Goal: Task Accomplishment & Management: Manage account settings

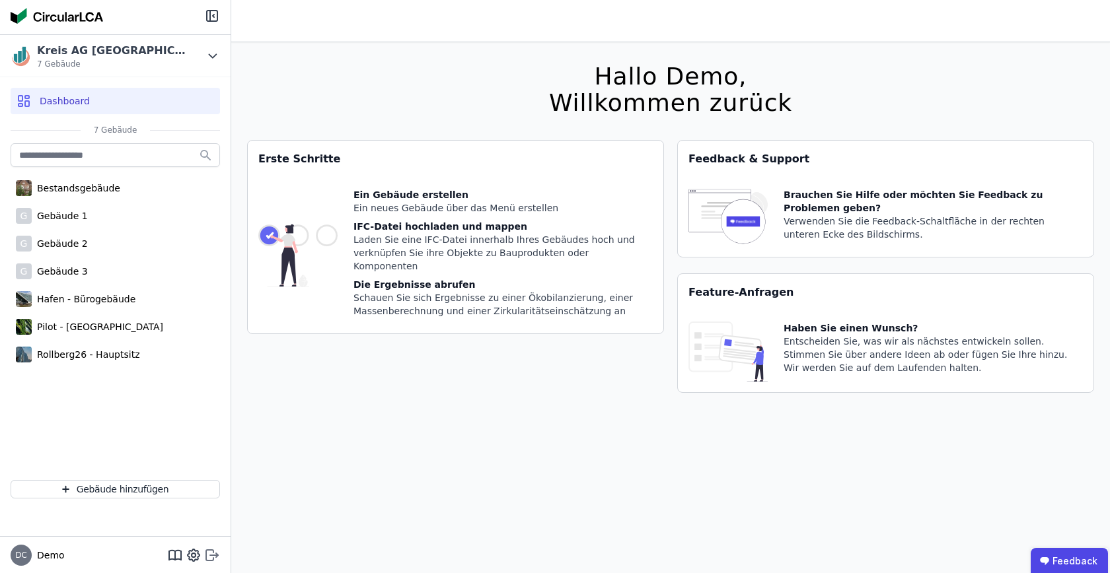
click at [214, 563] on icon at bounding box center [212, 556] width 16 height 16
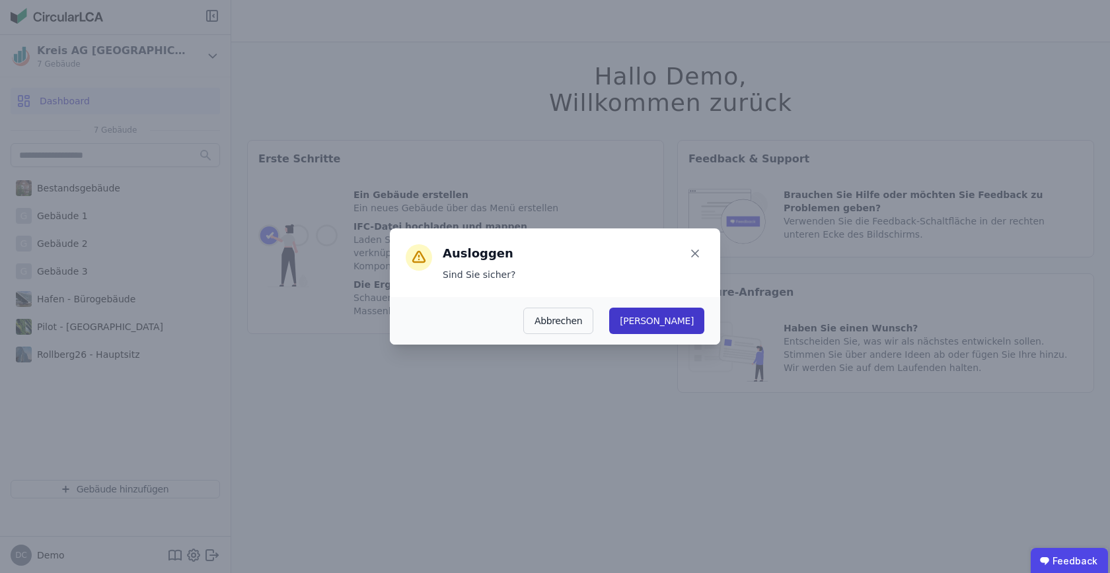
click at [694, 323] on button "Ja" at bounding box center [656, 321] width 95 height 26
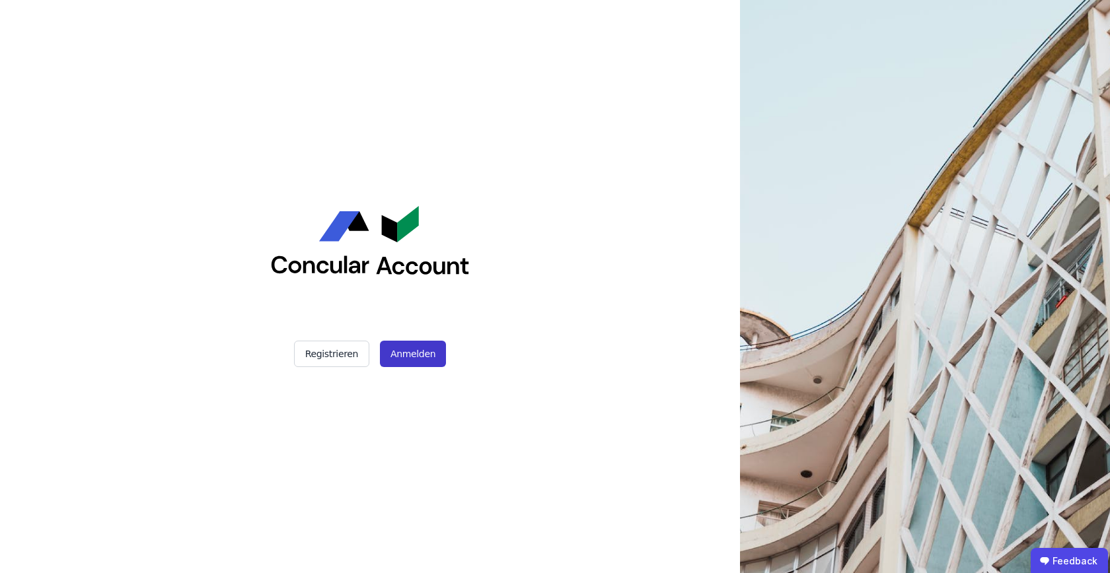
click at [433, 355] on button "Anmelden" at bounding box center [413, 354] width 66 height 26
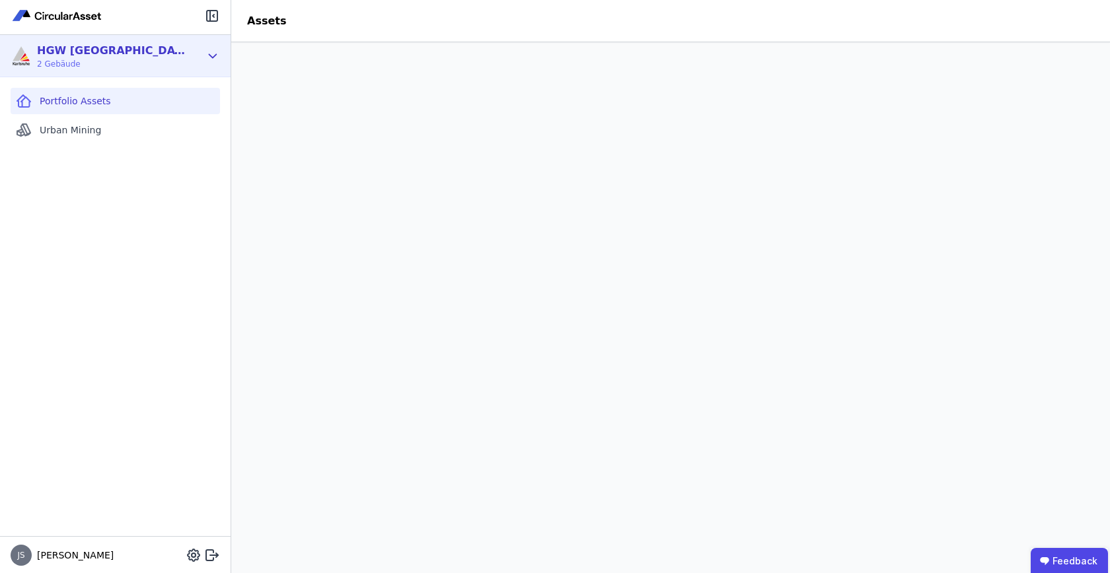
click at [215, 54] on icon at bounding box center [212, 55] width 7 height 3
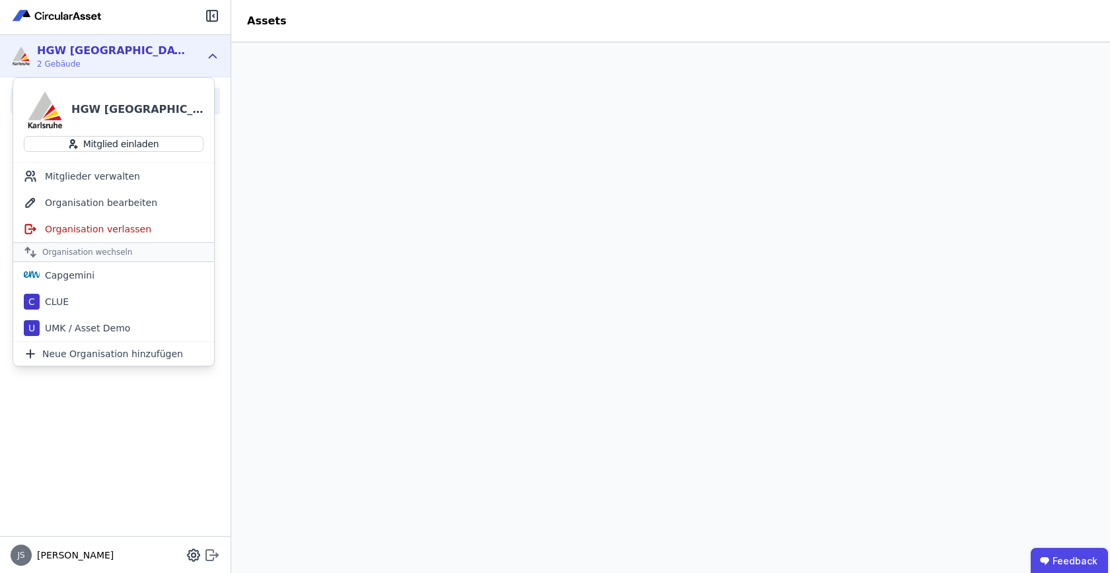
click at [219, 560] on icon at bounding box center [212, 556] width 16 height 16
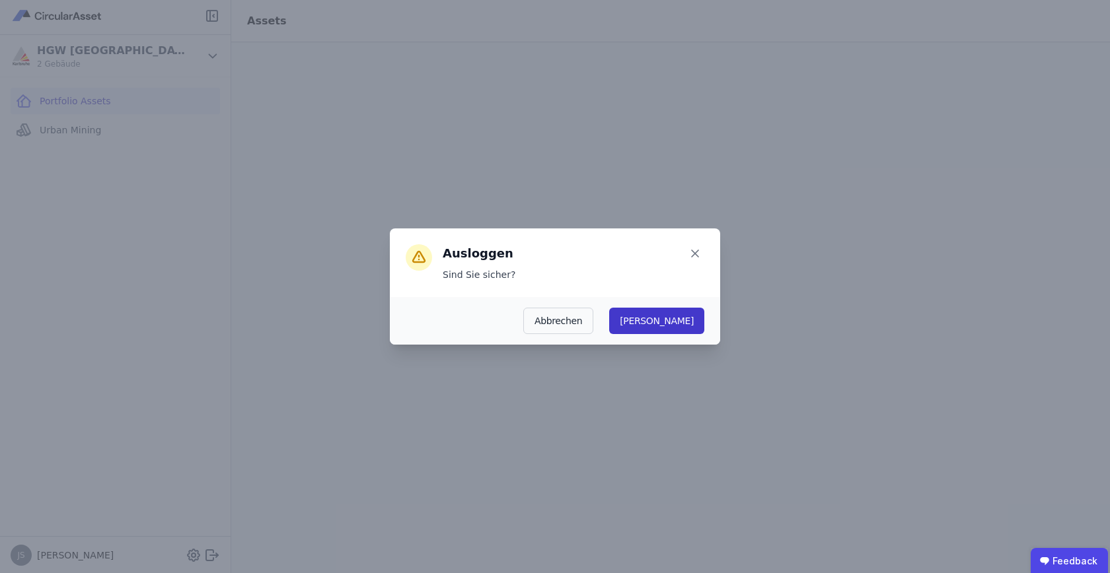
click at [684, 324] on button "Ja" at bounding box center [656, 321] width 95 height 26
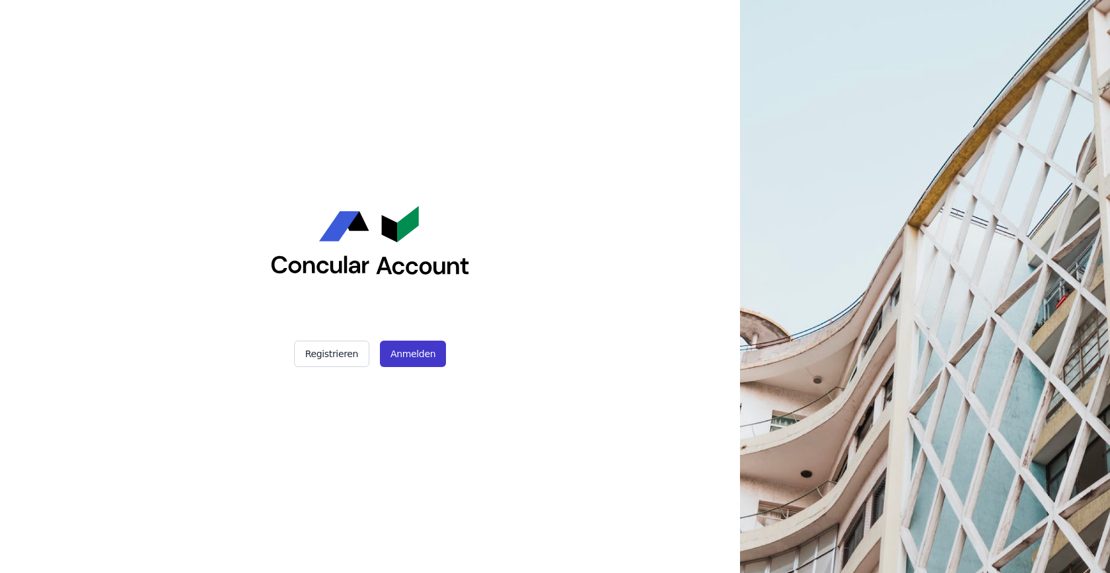
click at [429, 355] on button "Anmelden" at bounding box center [413, 354] width 66 height 26
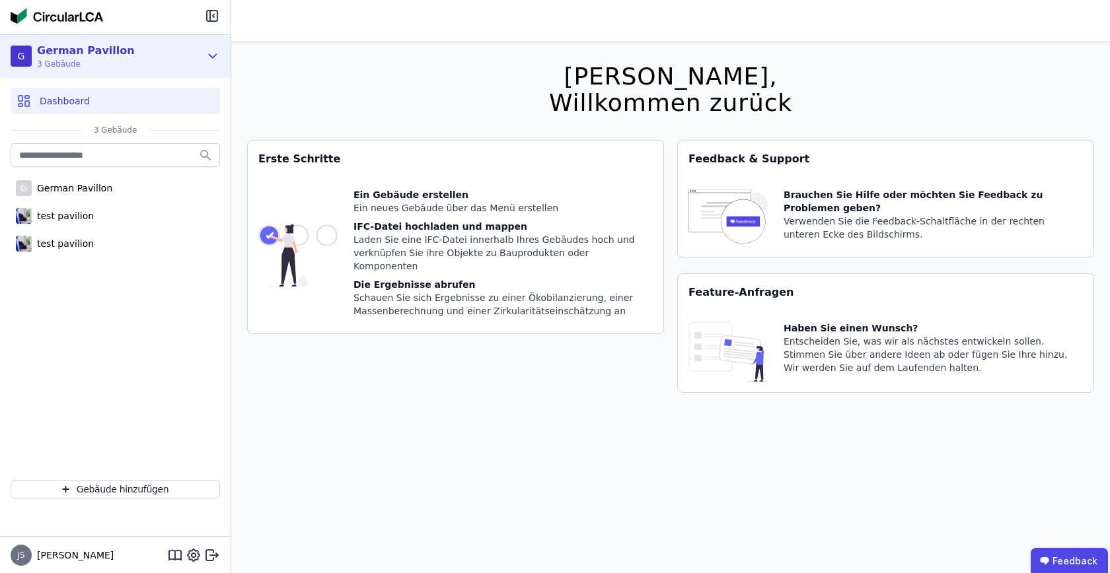
click at [207, 54] on icon at bounding box center [212, 56] width 15 height 16
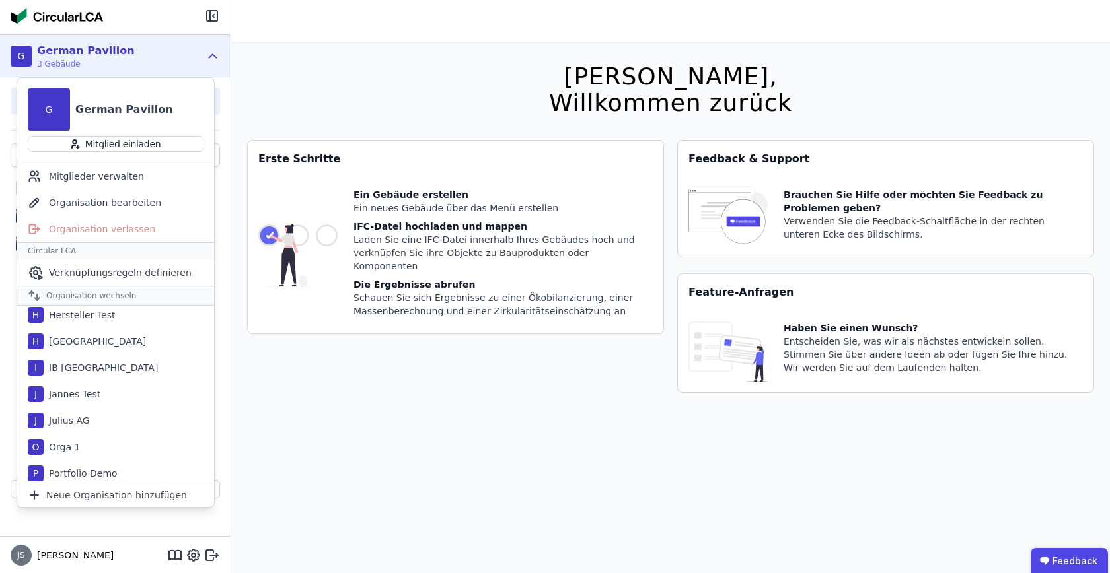
scroll to position [351, 0]
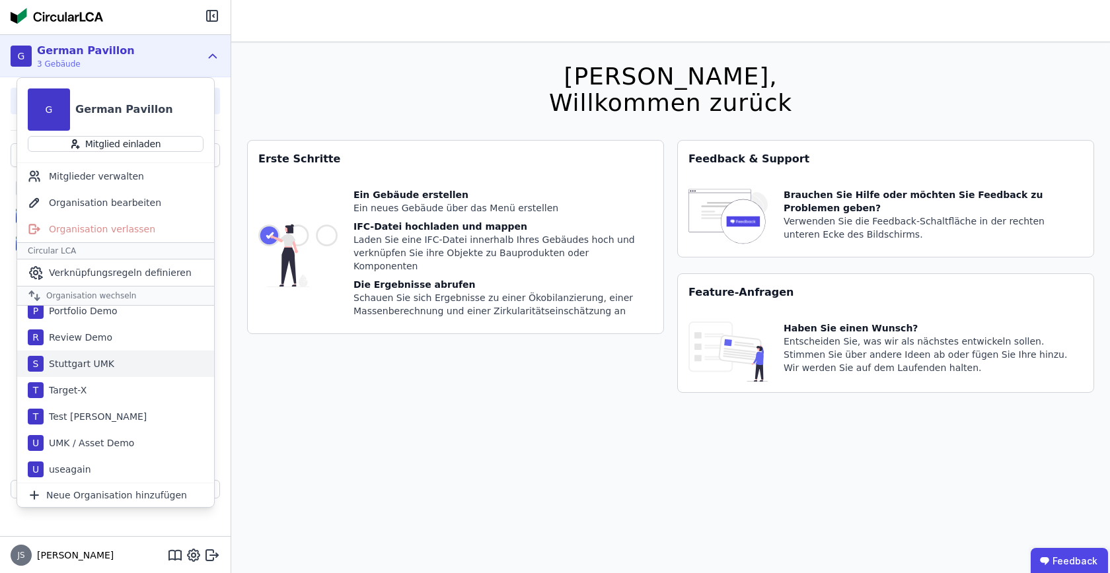
click at [133, 368] on div "S Stuttgart UMK" at bounding box center [115, 364] width 197 height 26
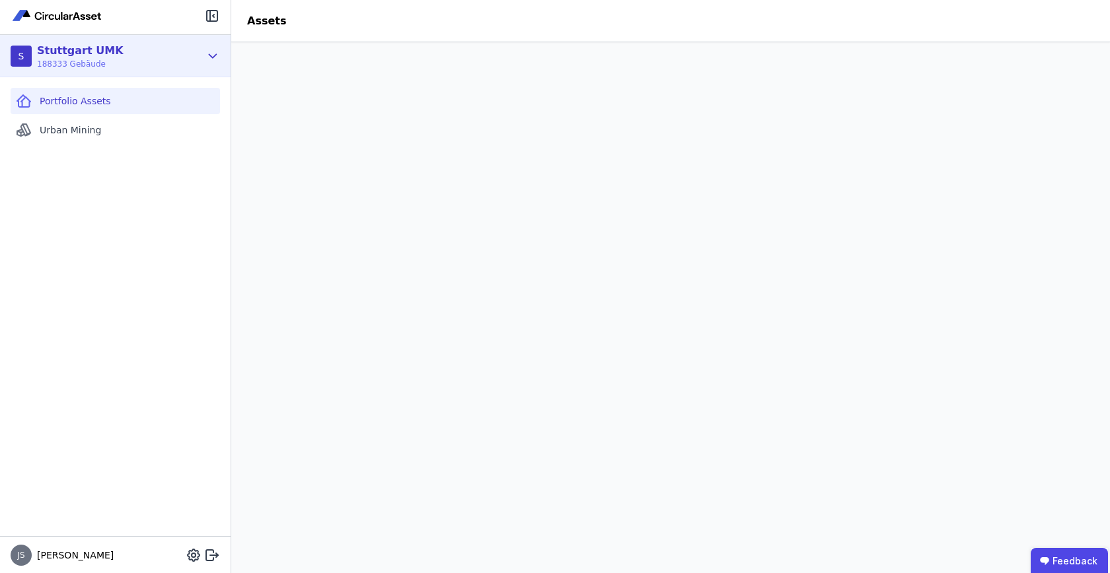
click at [208, 60] on icon at bounding box center [212, 56] width 15 height 16
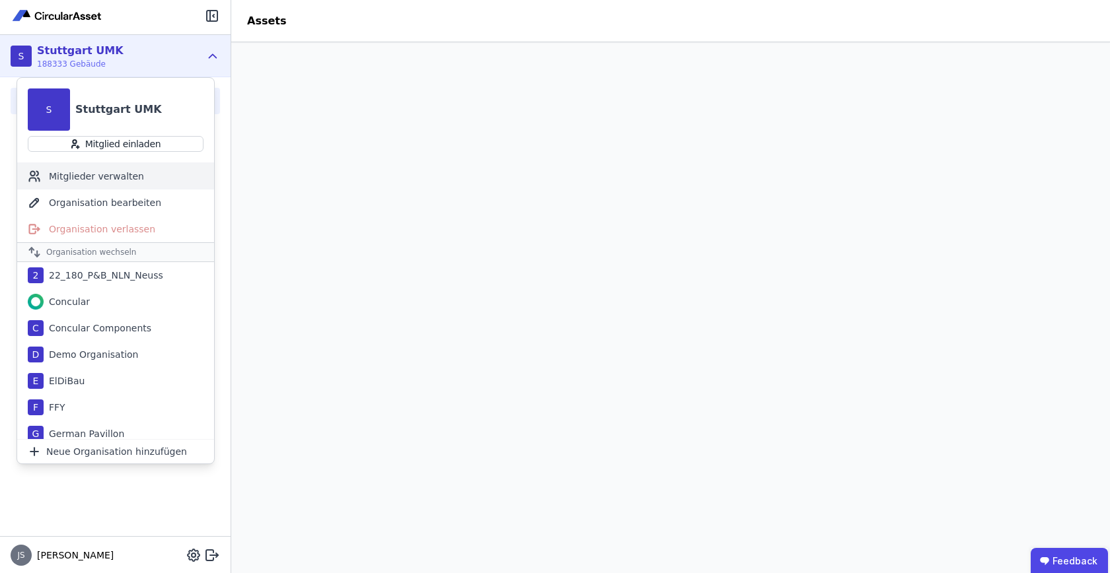
click at [114, 171] on div "Mitglieder verwalten" at bounding box center [115, 176] width 197 height 26
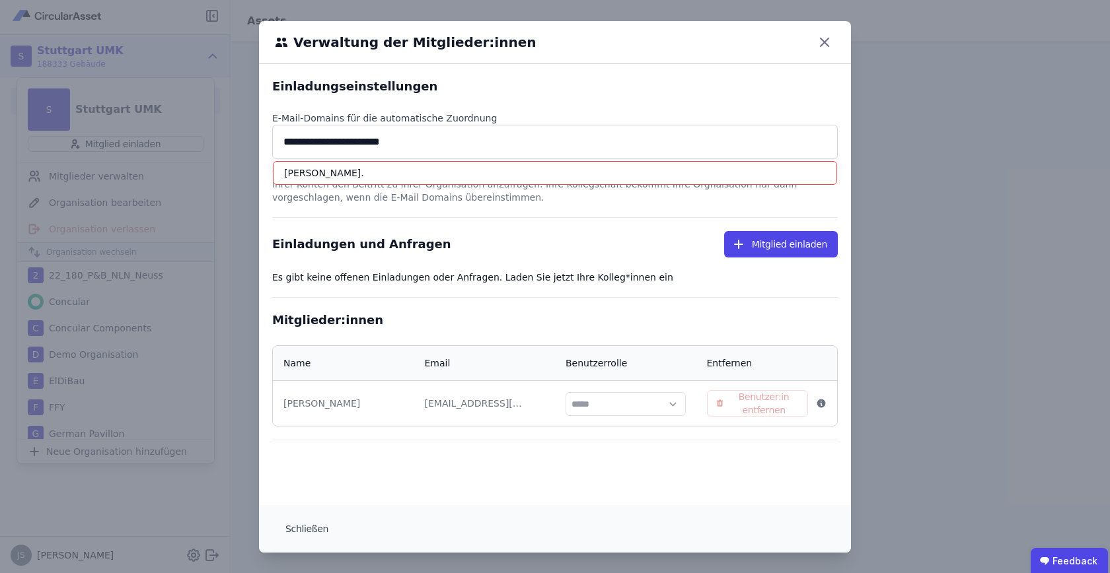
type input "**********"
drag, startPoint x: 460, startPoint y: 141, endPoint x: 270, endPoint y: 139, distance: 190.3
click at [270, 139] on div "**********" at bounding box center [555, 284] width 592 height 441
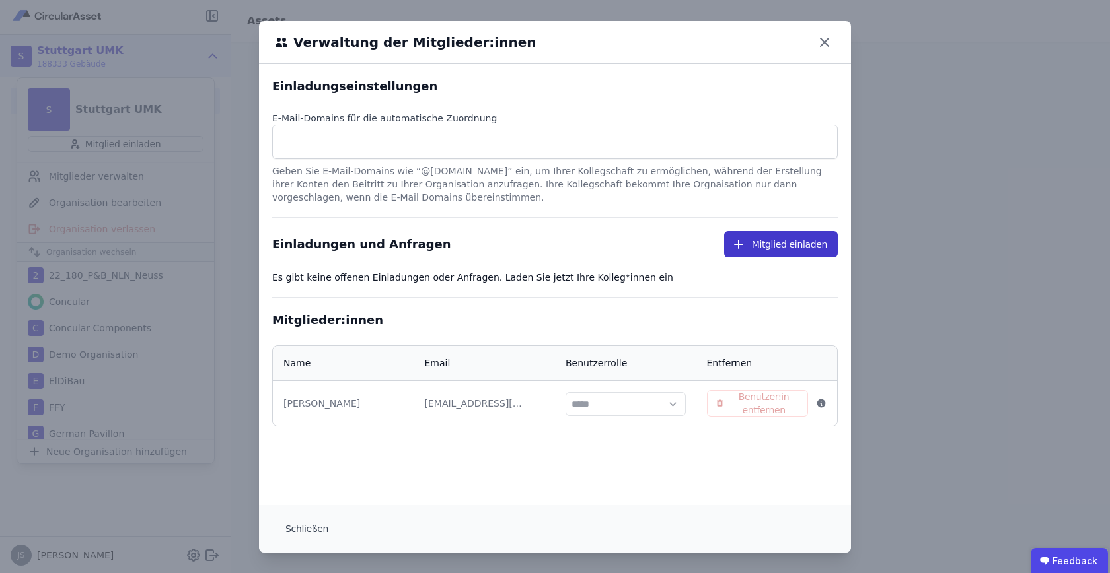
click at [822, 252] on button "Mitglied einladen" at bounding box center [781, 244] width 114 height 26
select select "*"
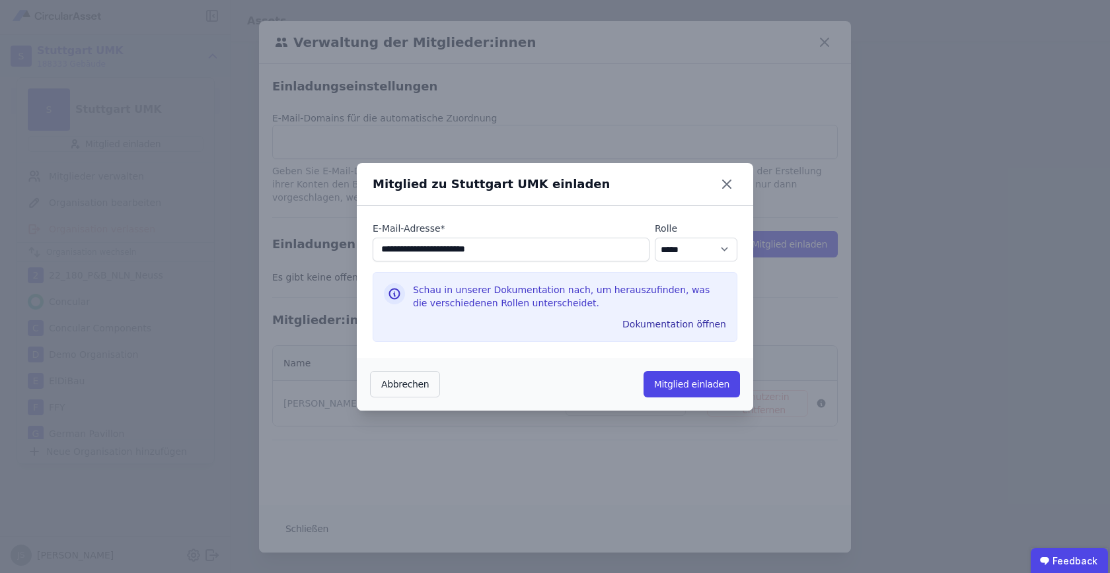
type input "**********"
click at [699, 252] on select "********* ***** ****" at bounding box center [696, 250] width 83 height 24
select select "*"
click at [678, 378] on button "Mitglied einladen" at bounding box center [691, 384] width 96 height 26
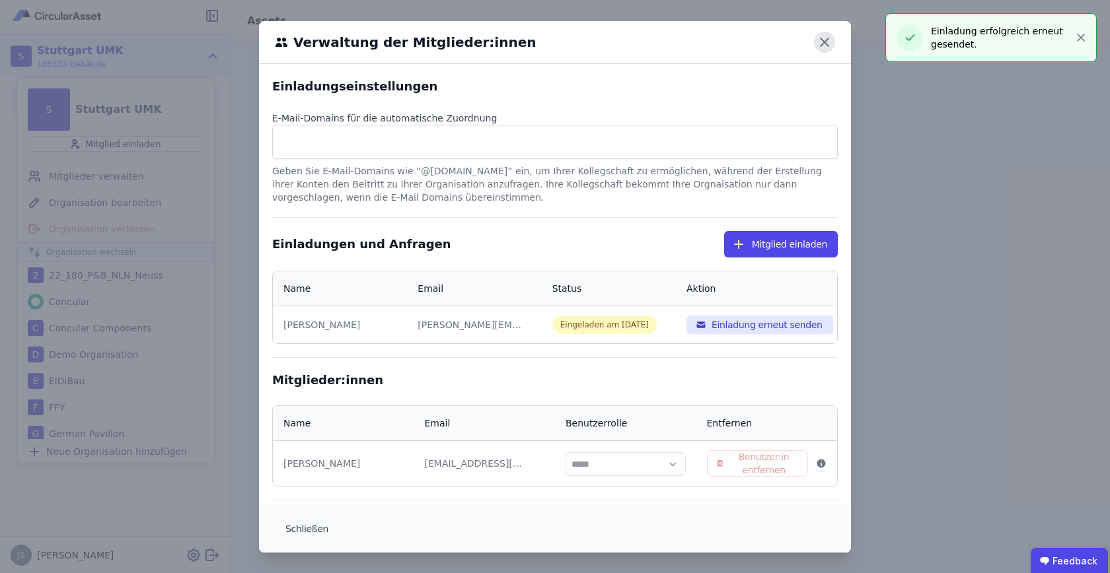
click at [826, 38] on icon at bounding box center [824, 42] width 21 height 21
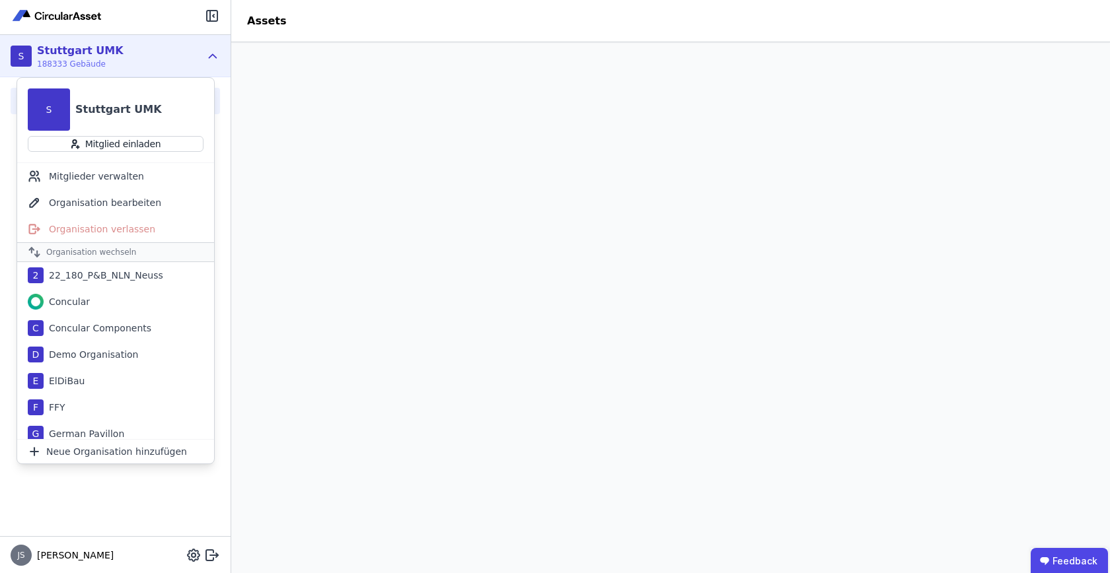
click at [209, 69] on div "S Stuttgart UMK 188333 Gebäude" at bounding box center [115, 56] width 231 height 42
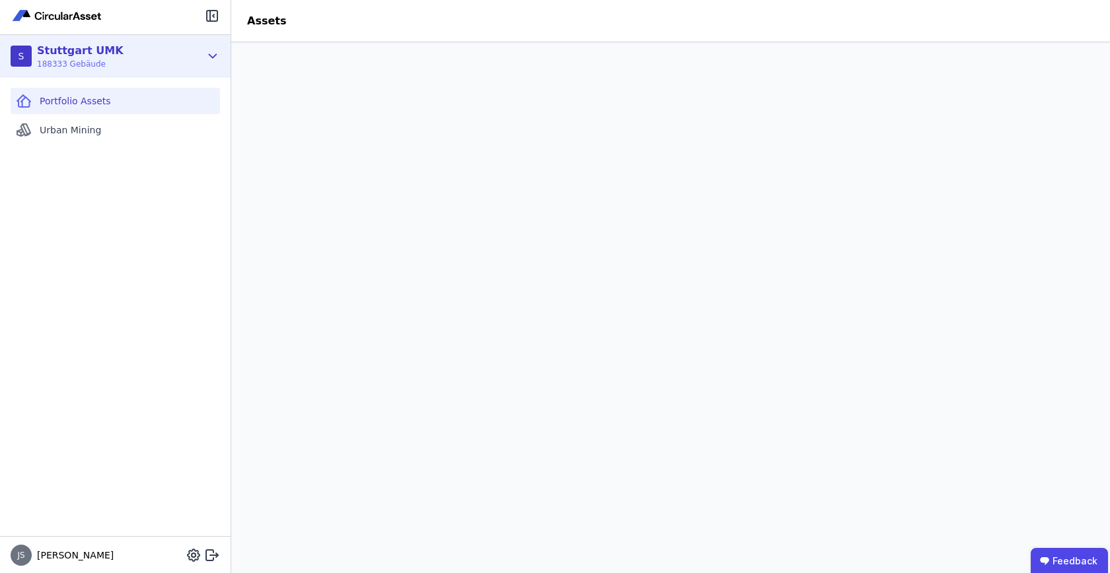
click at [214, 54] on icon at bounding box center [212, 56] width 15 height 16
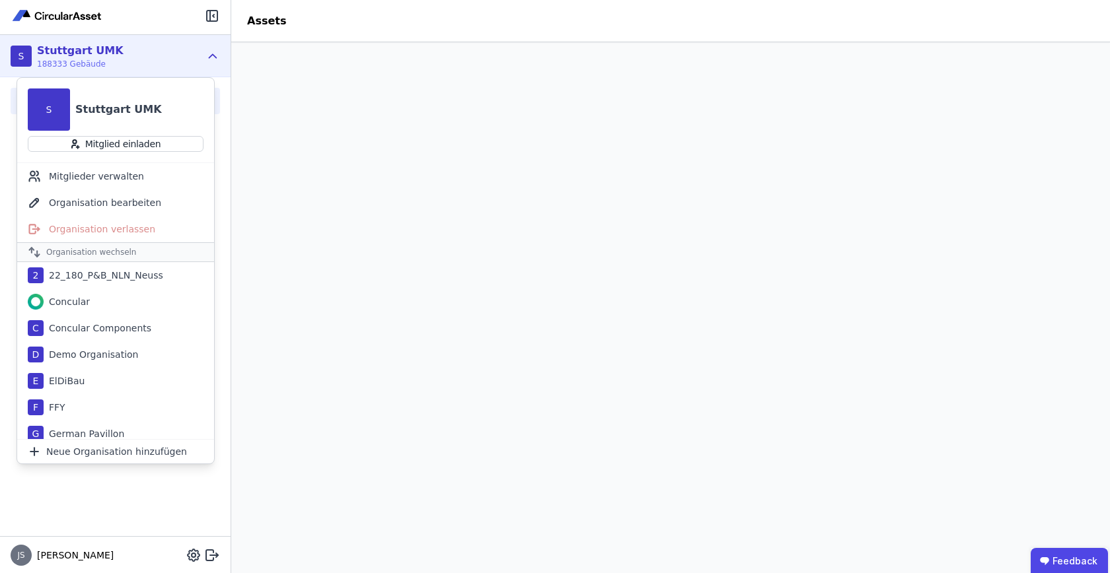
click at [198, 59] on div "S Stuttgart UMK 188333 Gebäude" at bounding box center [106, 56] width 190 height 26
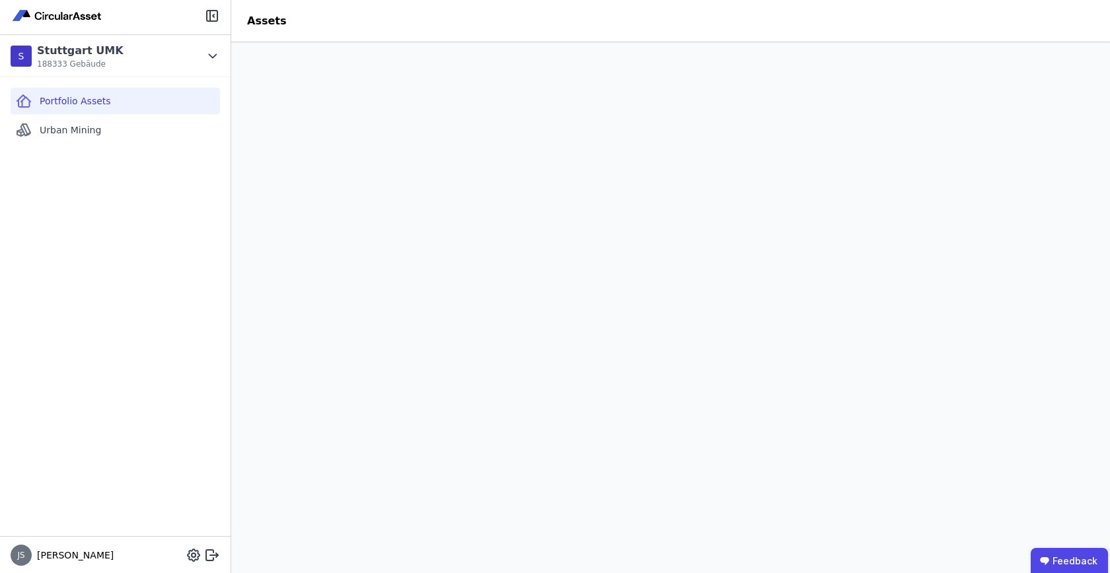
click at [285, 28] on div "Assets" at bounding box center [266, 21] width 71 height 16
click at [295, 22] on div "Assets" at bounding box center [266, 21] width 71 height 16
click at [123, 133] on div "Urban Mining" at bounding box center [115, 130] width 209 height 26
click at [132, 106] on div "Portfolio Assets" at bounding box center [115, 101] width 209 height 26
click at [414, 27] on header "Assets" at bounding box center [670, 21] width 879 height 42
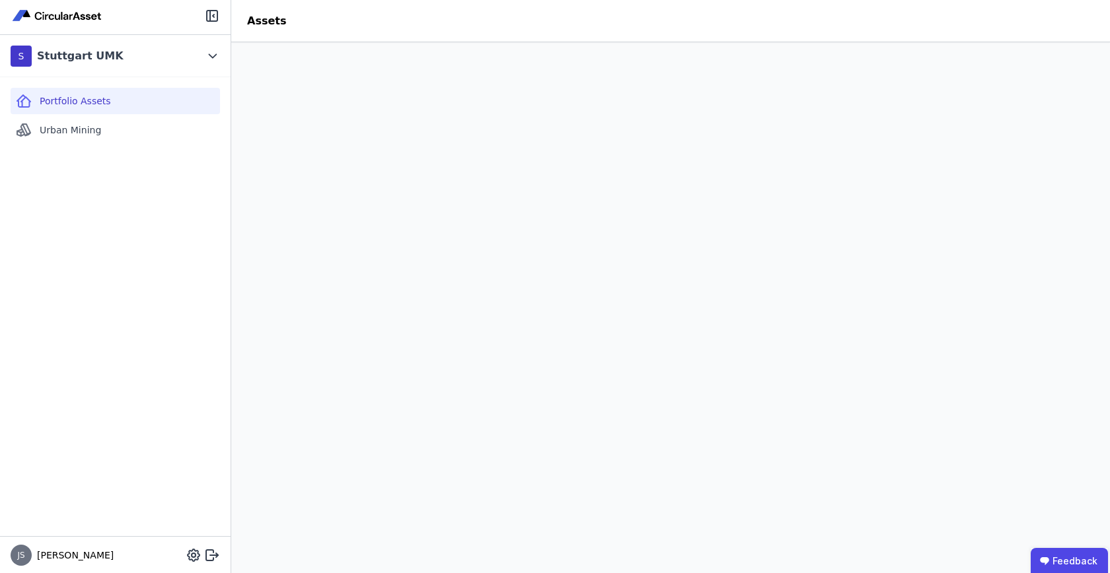
click at [72, 107] on span "Portfolio Assets" at bounding box center [75, 100] width 71 height 13
click at [64, 136] on span "Urban Mining" at bounding box center [70, 130] width 61 height 13
click at [151, 98] on div "Portfolio Assets" at bounding box center [115, 101] width 209 height 26
click at [83, 136] on span "Urban Mining" at bounding box center [70, 130] width 61 height 13
click at [103, 100] on span "Portfolio Assets" at bounding box center [75, 100] width 71 height 13
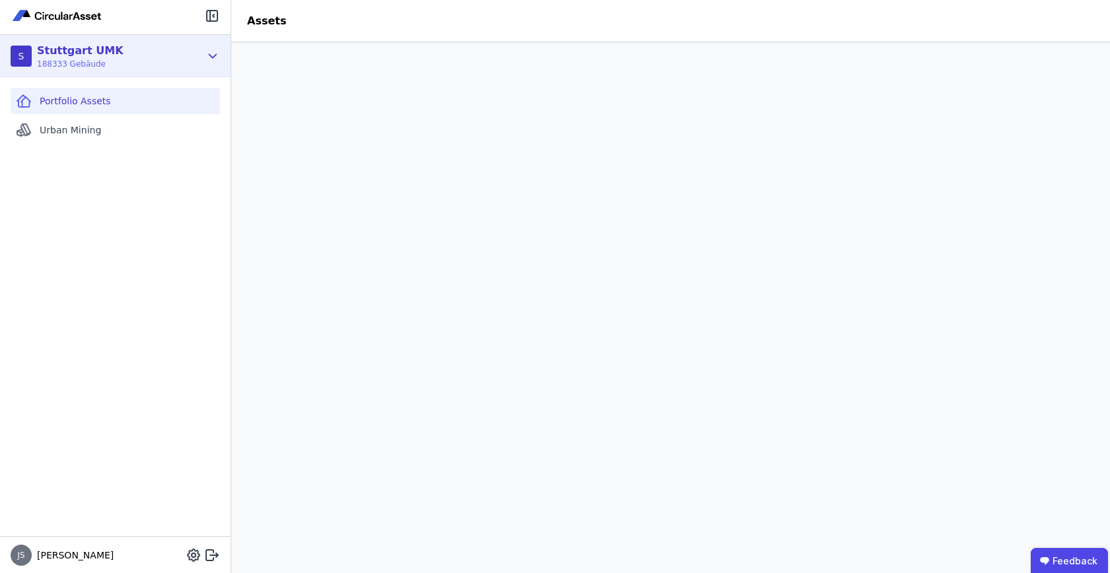
click at [208, 52] on icon at bounding box center [212, 56] width 15 height 16
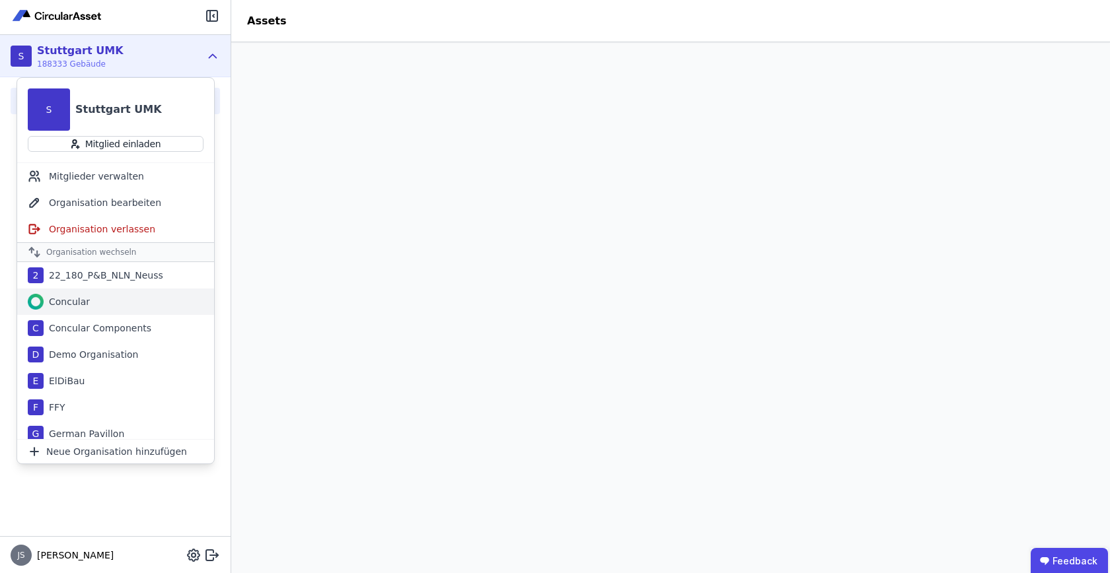
click at [96, 305] on div "Concular" at bounding box center [115, 302] width 197 height 26
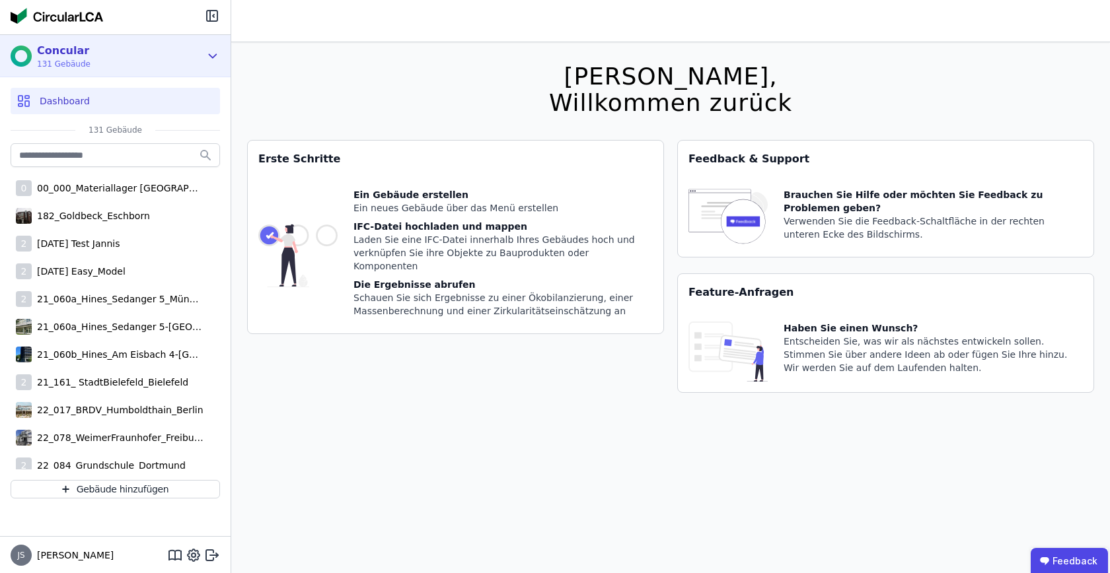
click at [210, 53] on icon at bounding box center [212, 56] width 15 height 16
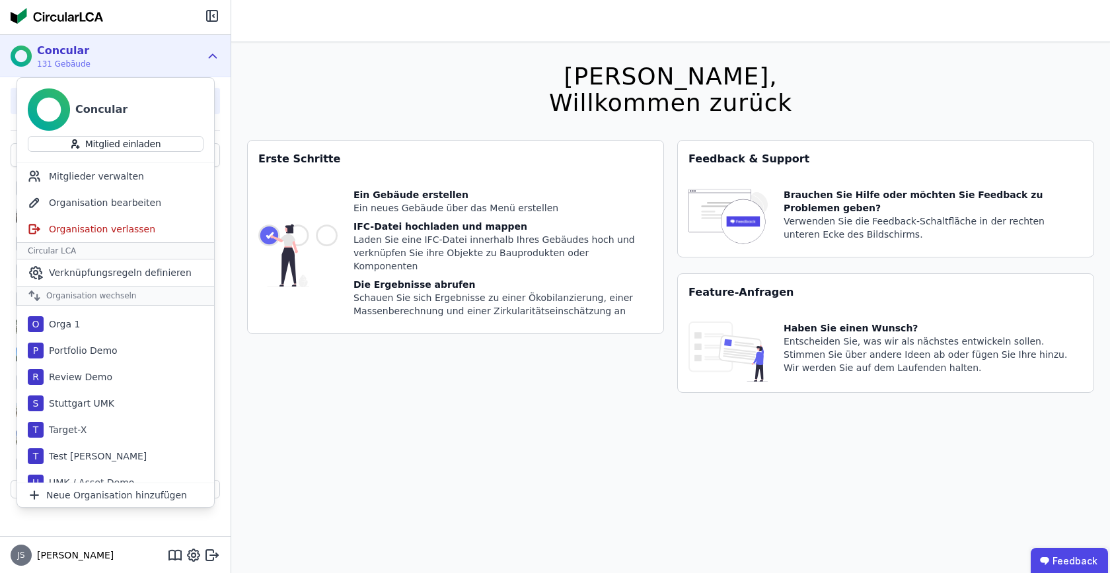
scroll to position [351, 0]
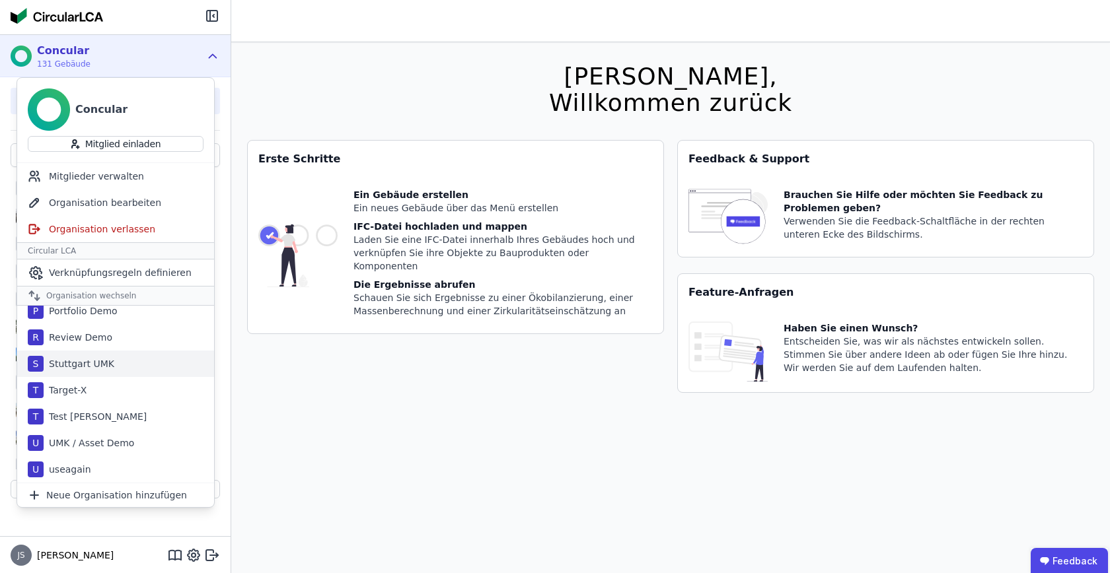
click at [100, 361] on div "Stuttgart UMK" at bounding box center [79, 363] width 71 height 13
